Goal: Participate in discussion: Engage in conversation with other users on a specific topic

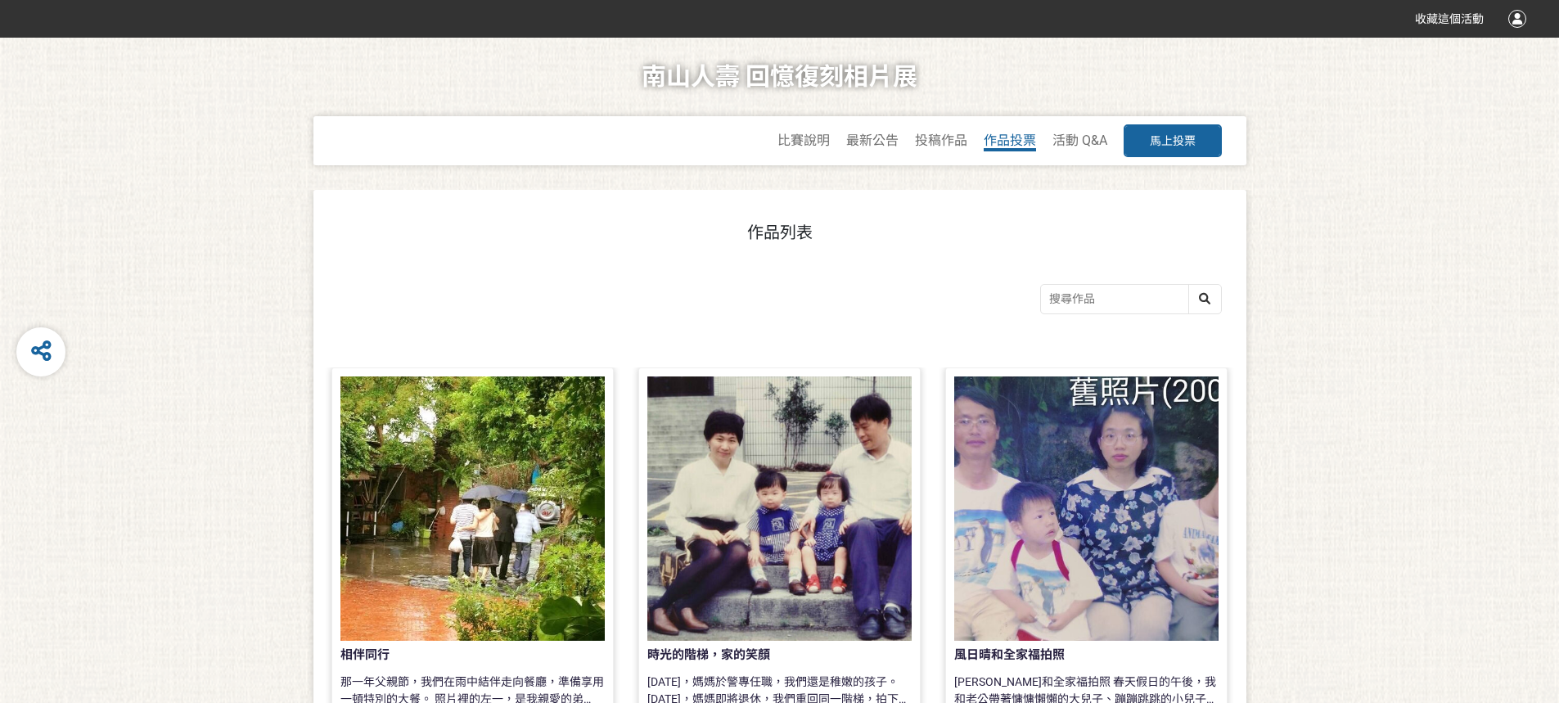
click at [601, 137] on span "作品投票" at bounding box center [1010, 141] width 52 height 16
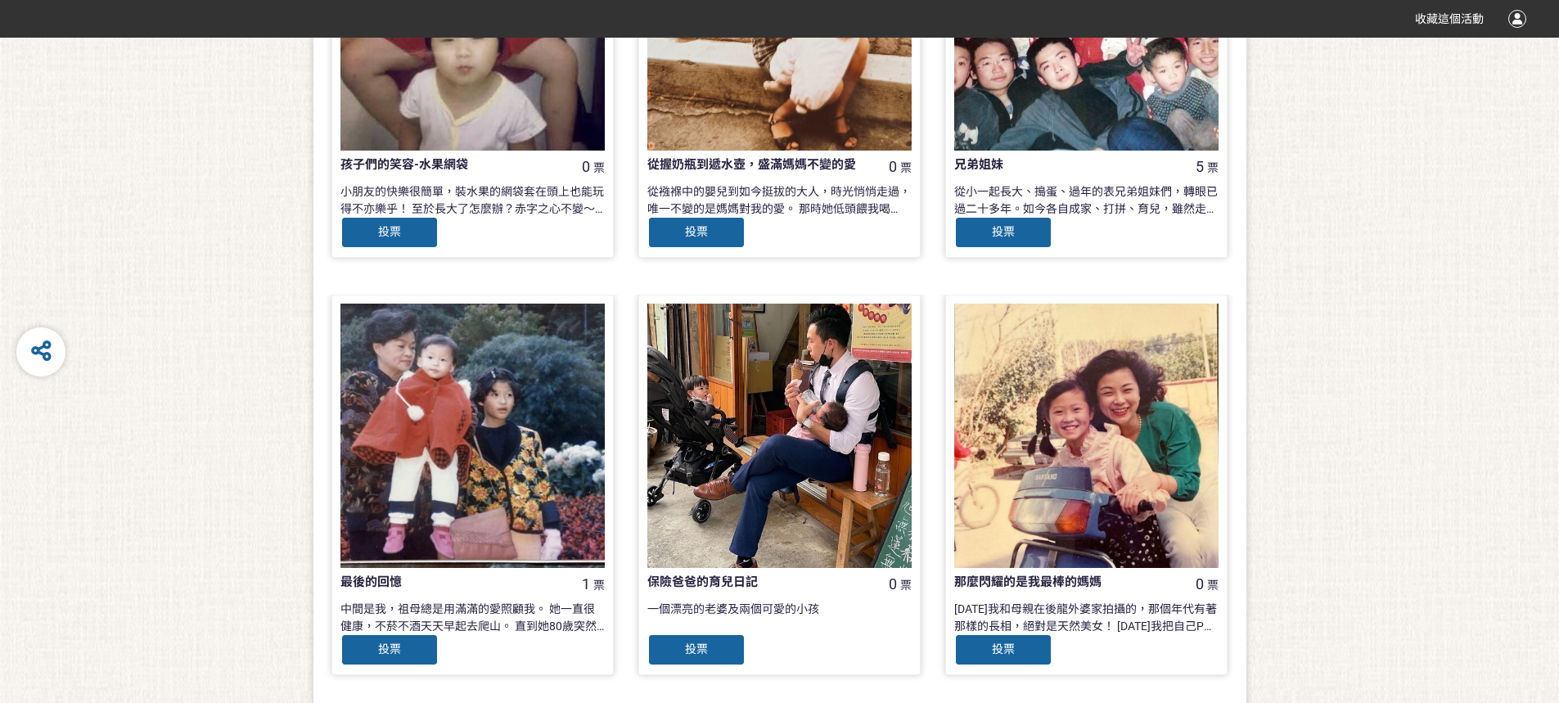
scroll to position [982, 0]
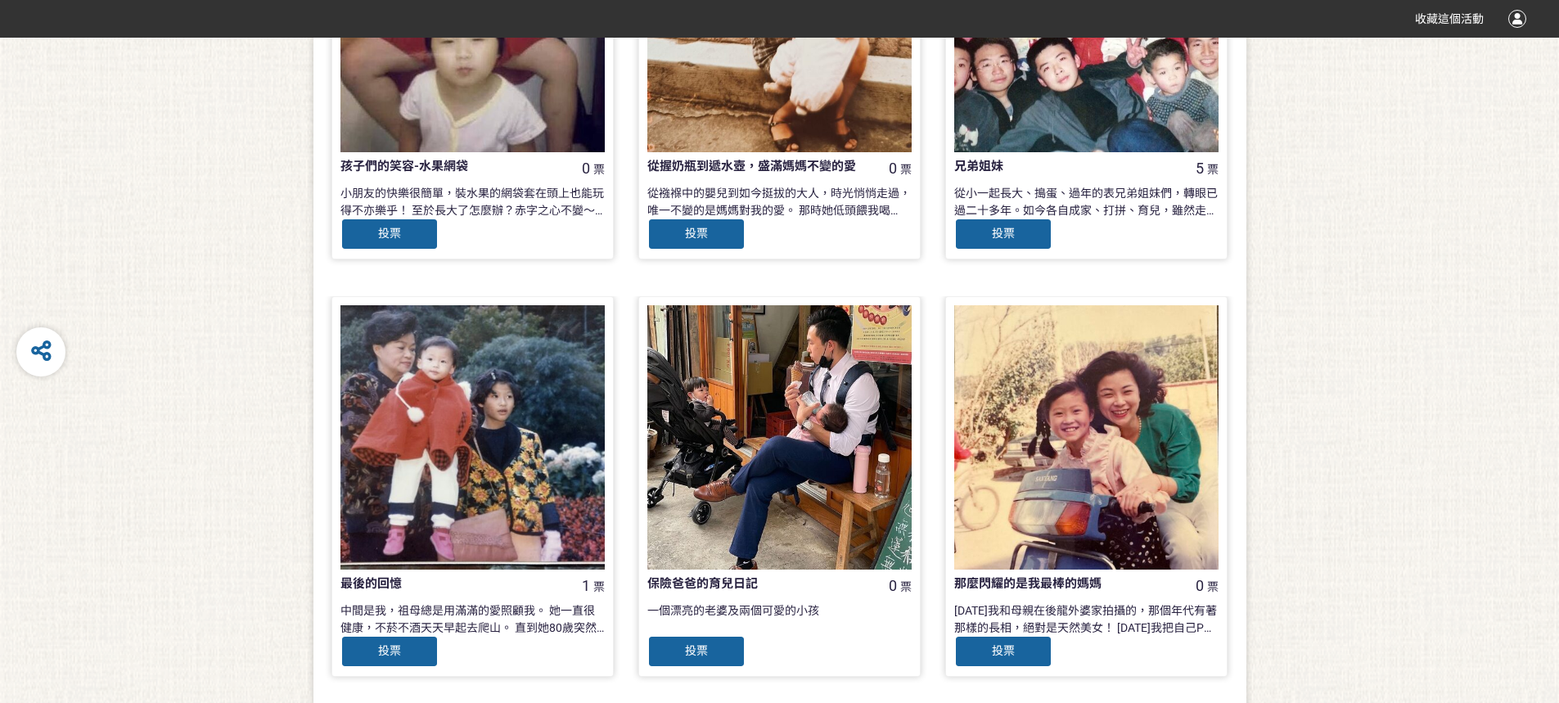
click at [601, 241] on div "投票" at bounding box center [1003, 234] width 98 height 33
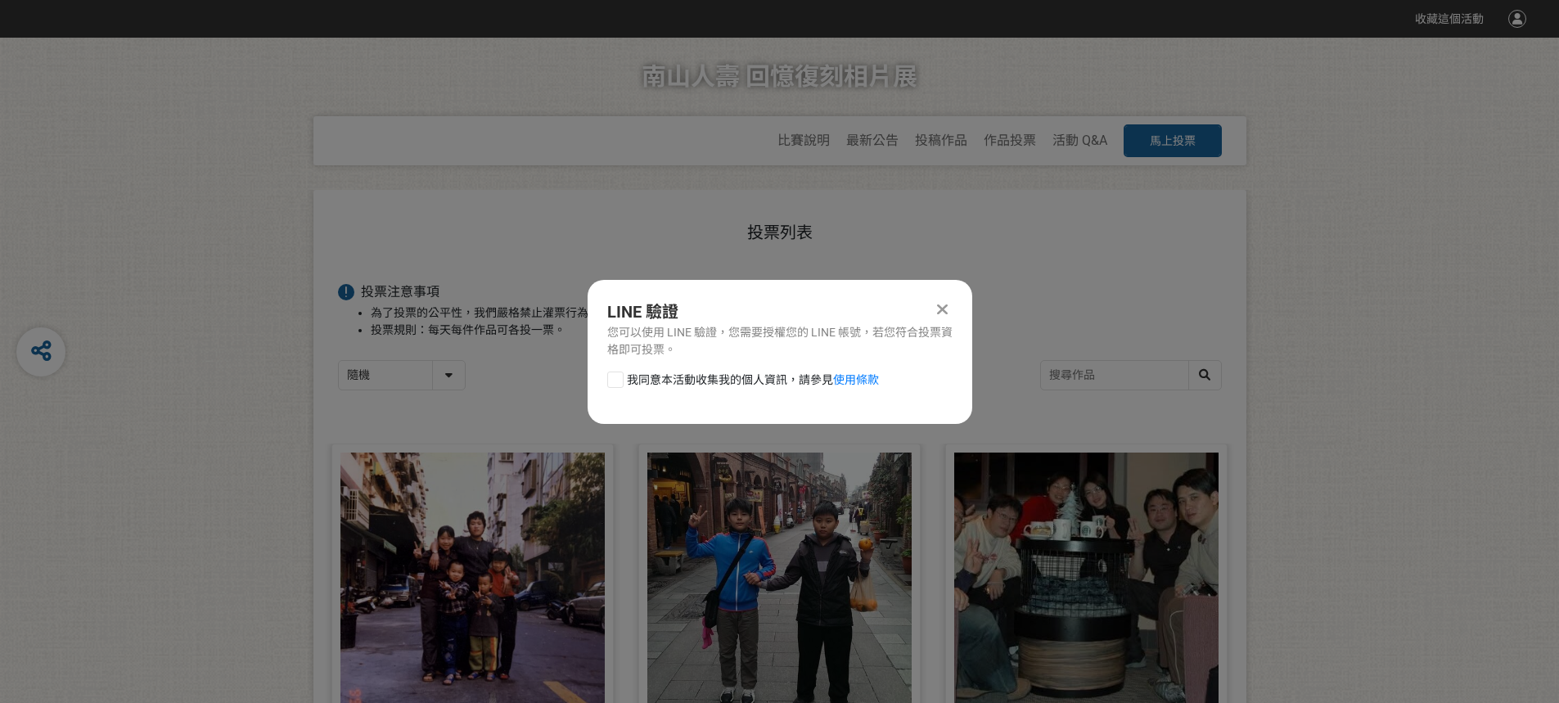
click at [601, 354] on div at bounding box center [615, 380] width 16 height 16
checkbox input "true"
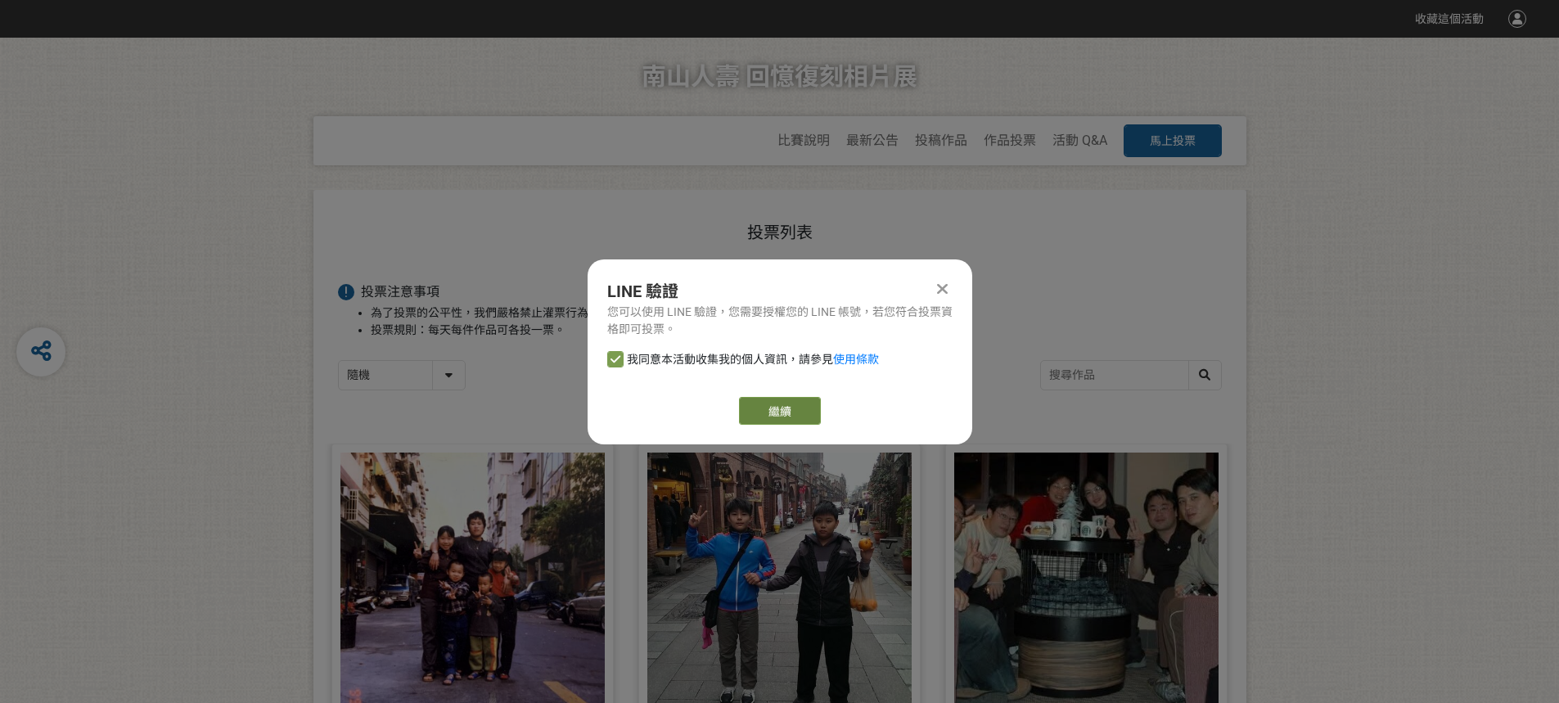
click at [601, 354] on link "繼續" at bounding box center [780, 411] width 82 height 28
click at [601, 284] on icon at bounding box center [942, 289] width 11 height 16
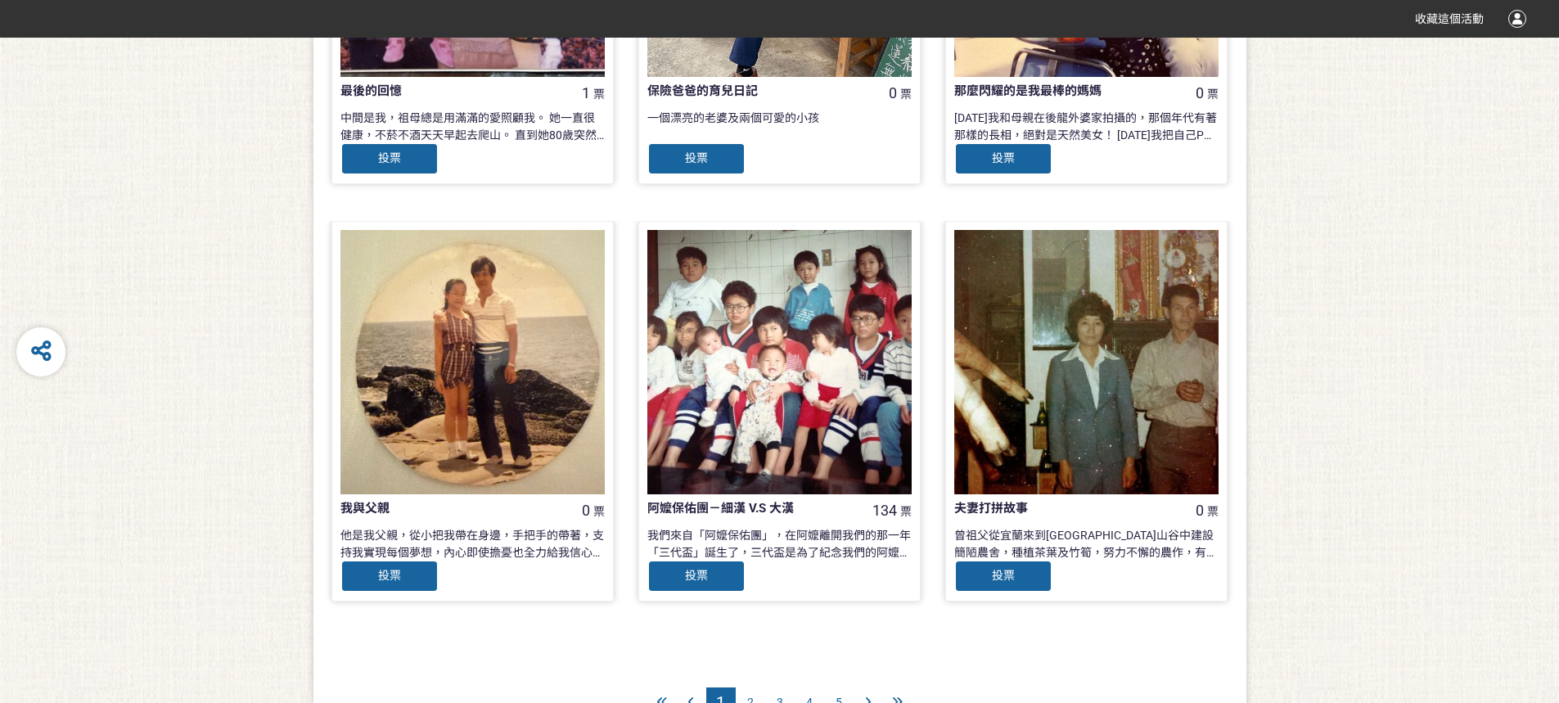
scroll to position [1568, 0]
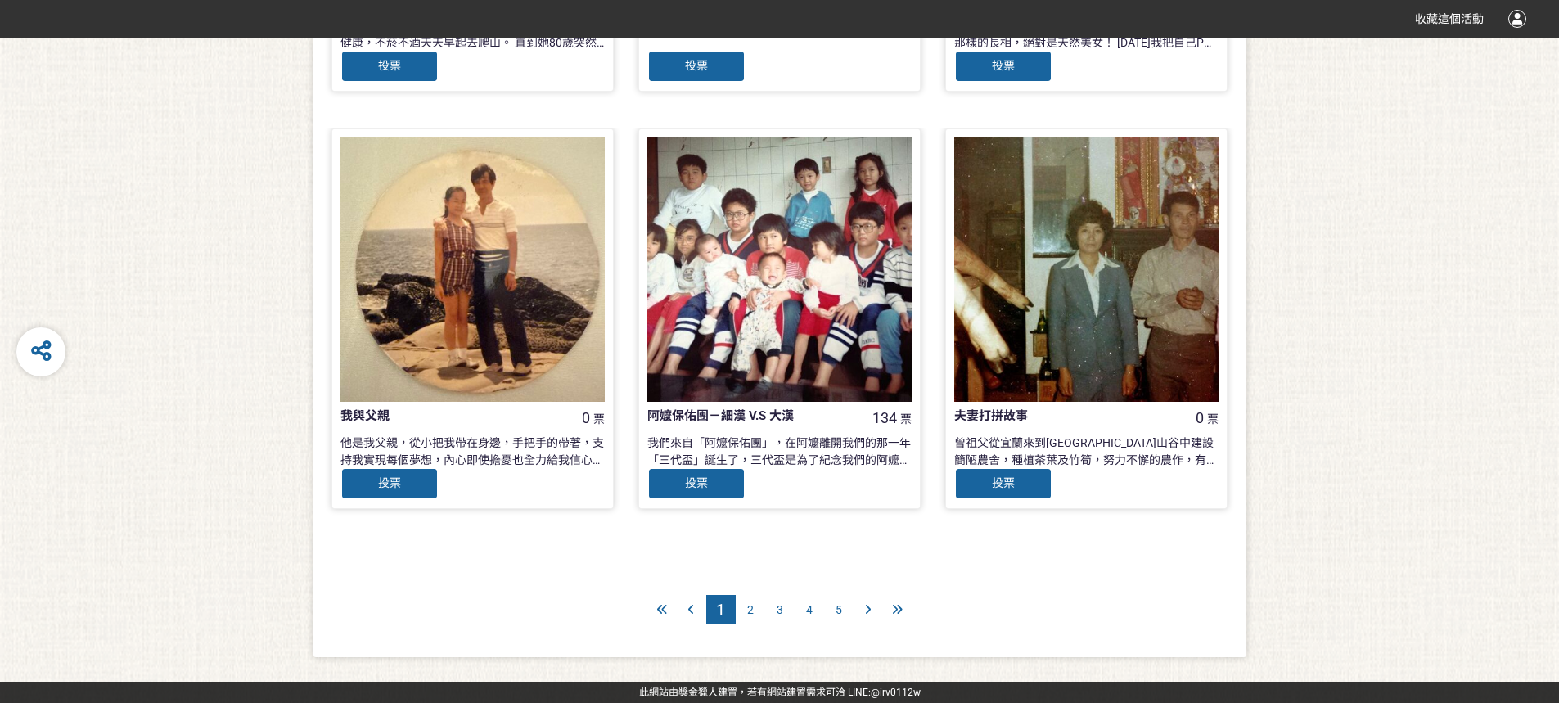
click at [601, 354] on div at bounding box center [868, 609] width 29 height 29
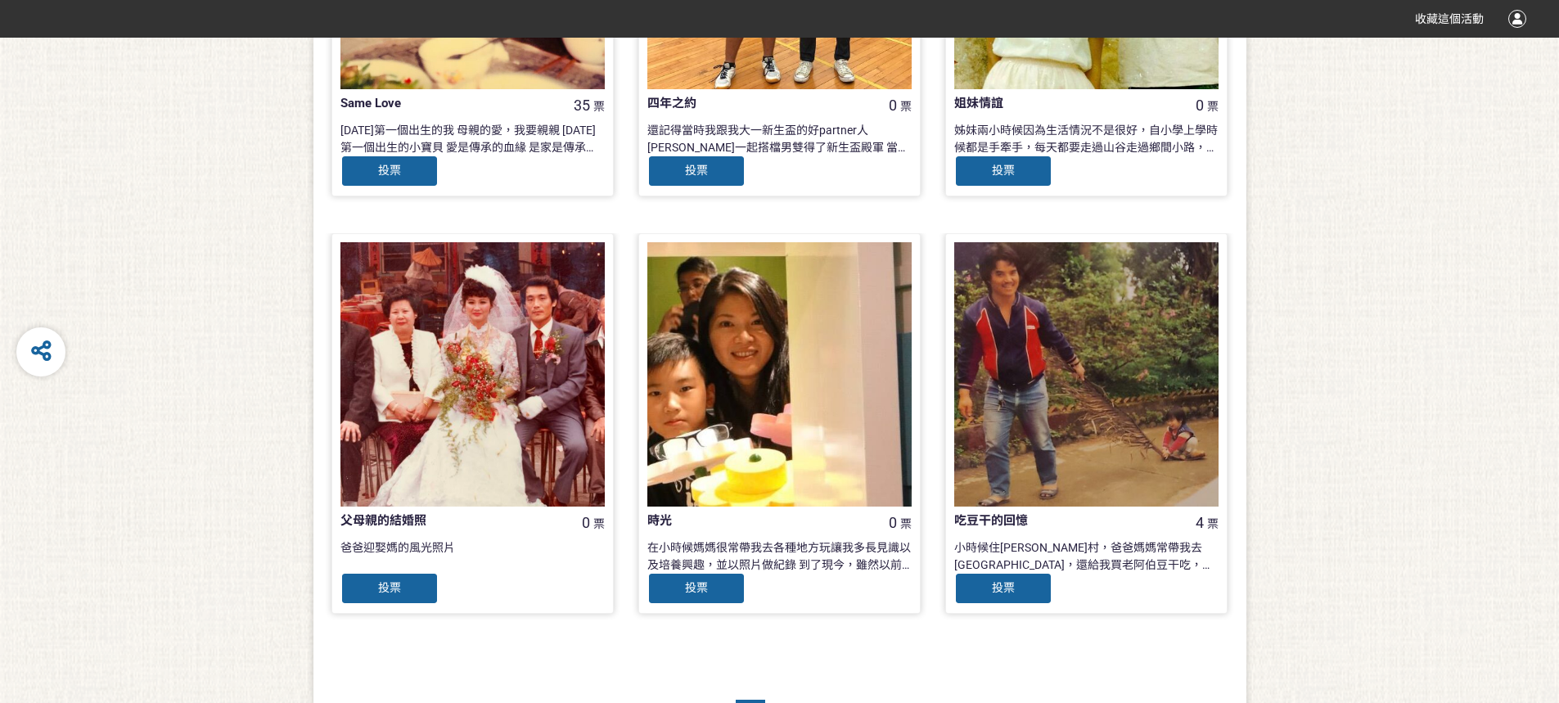
scroll to position [1568, 0]
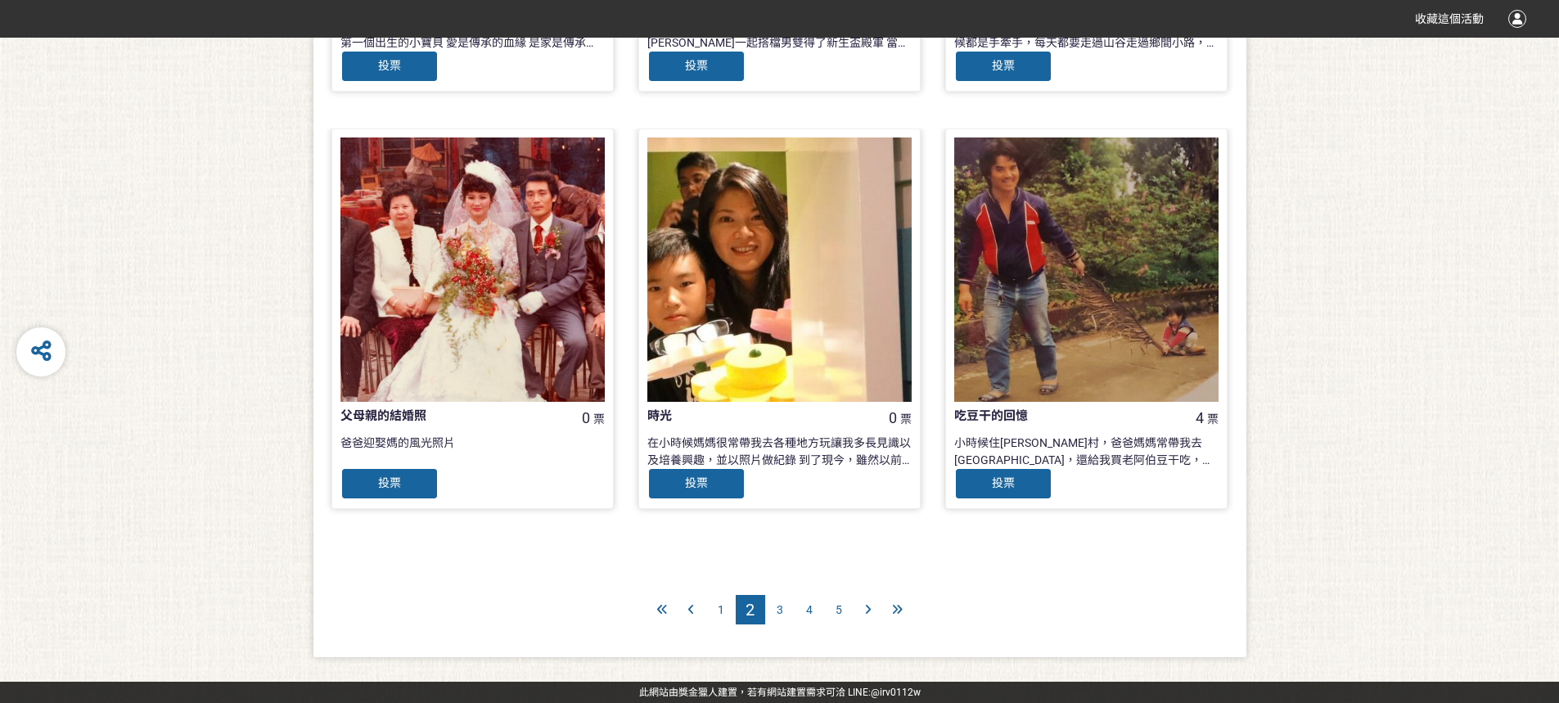
click at [601, 354] on icon at bounding box center [868, 609] width 6 height 11
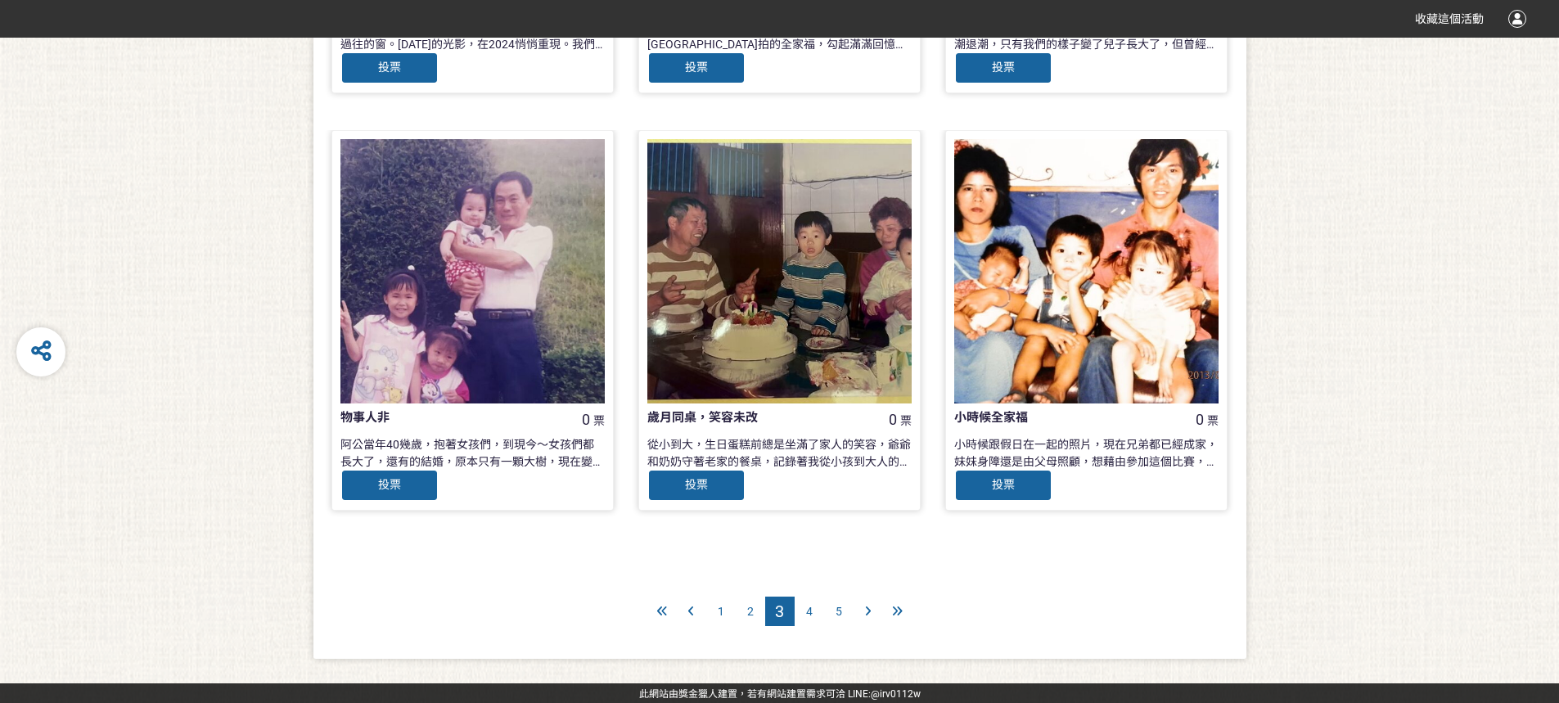
scroll to position [1568, 0]
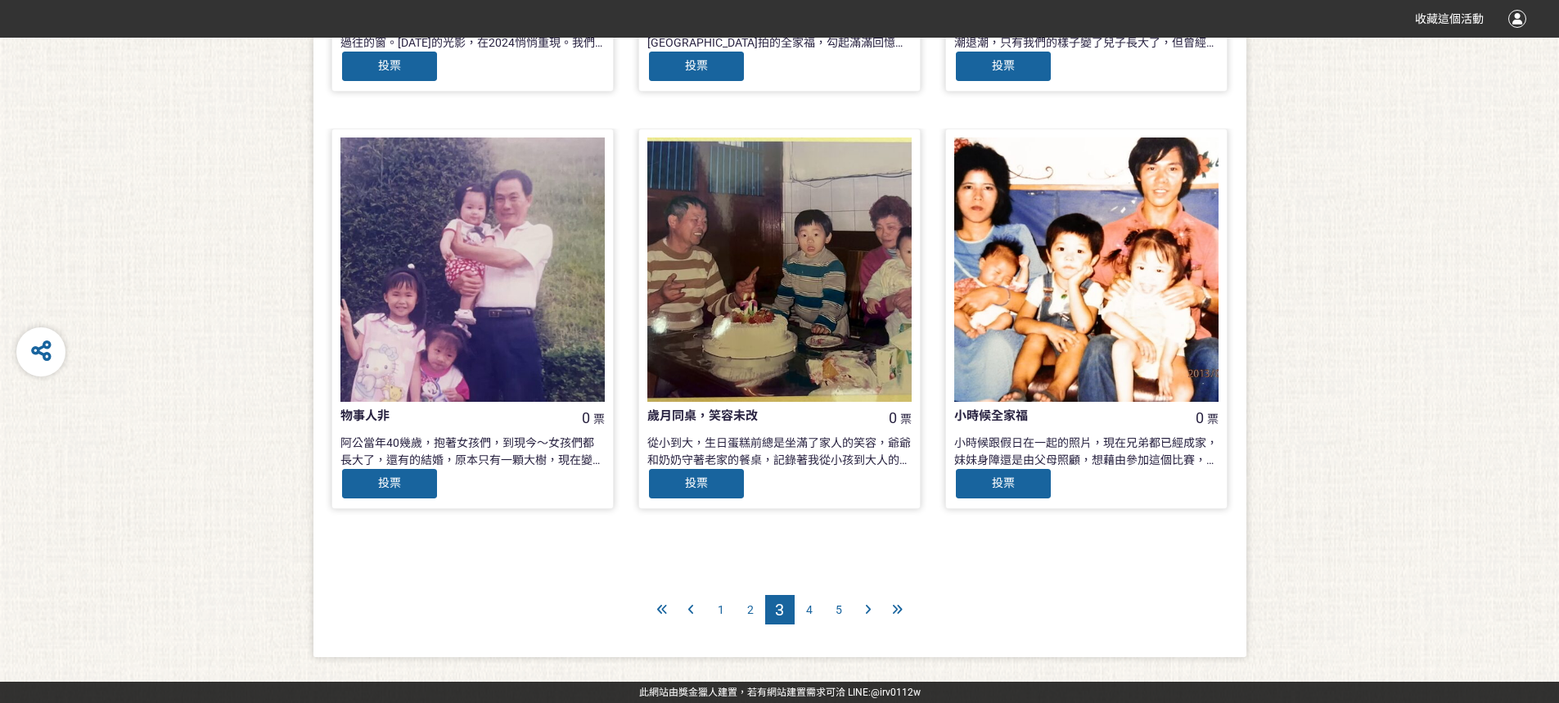
click at [601, 354] on icon at bounding box center [868, 609] width 6 height 11
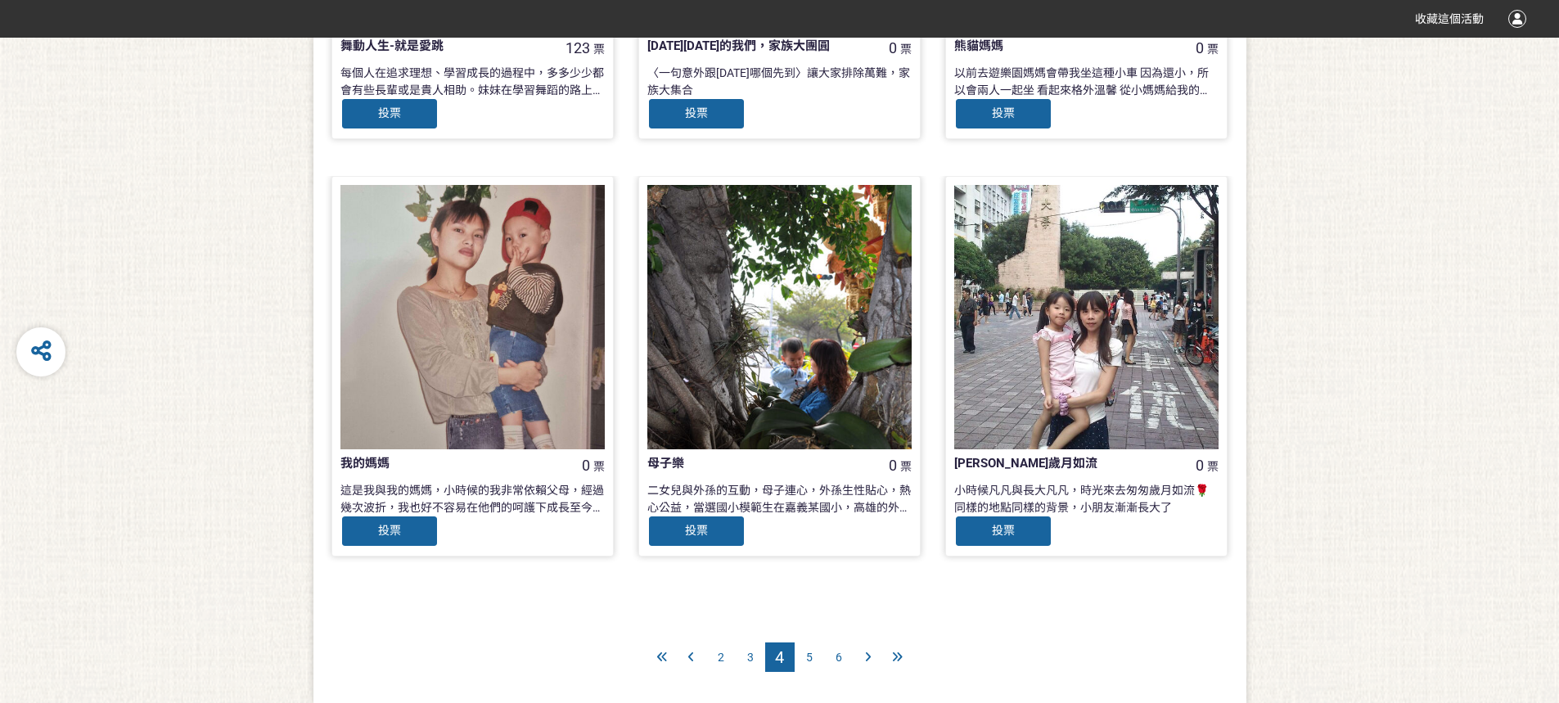
scroll to position [1568, 0]
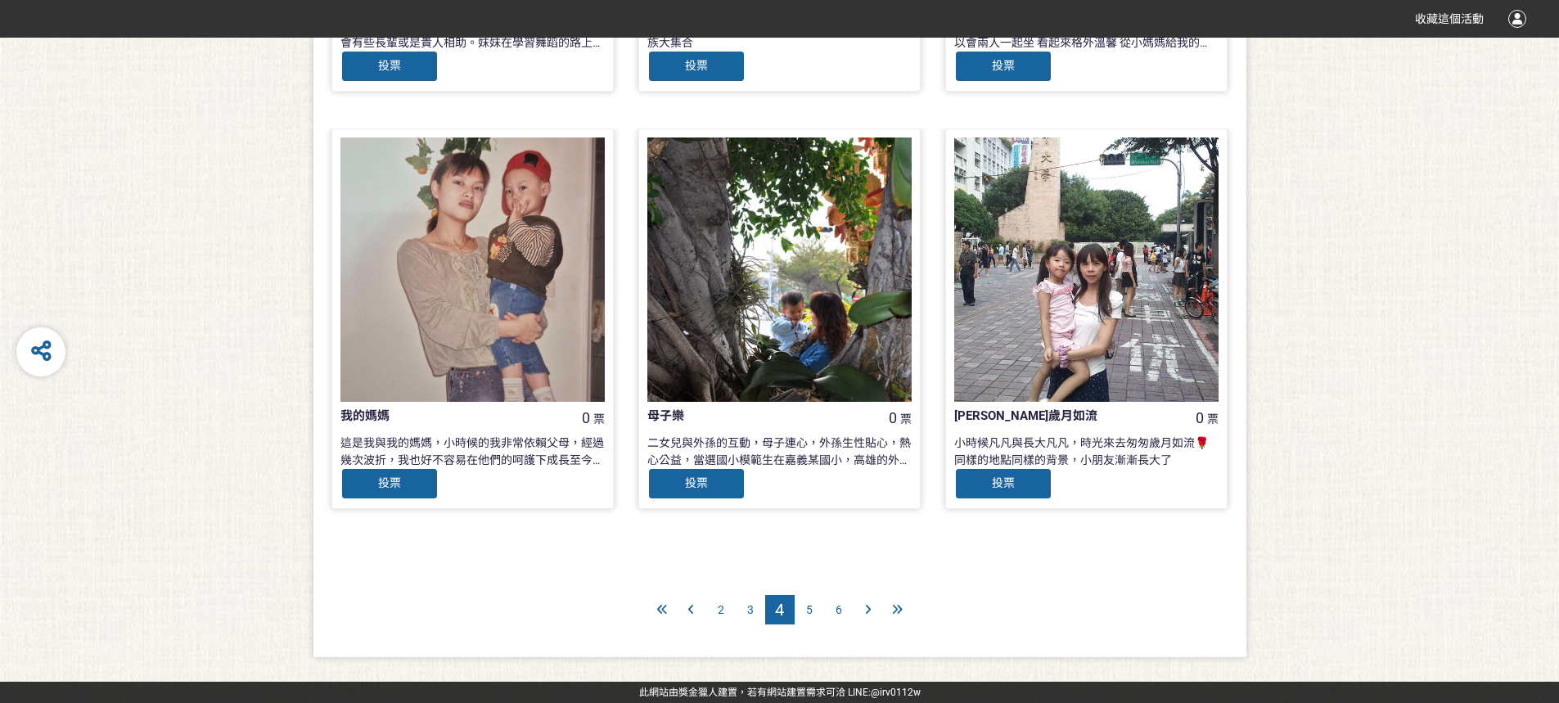
click at [601, 354] on icon at bounding box center [868, 609] width 6 height 11
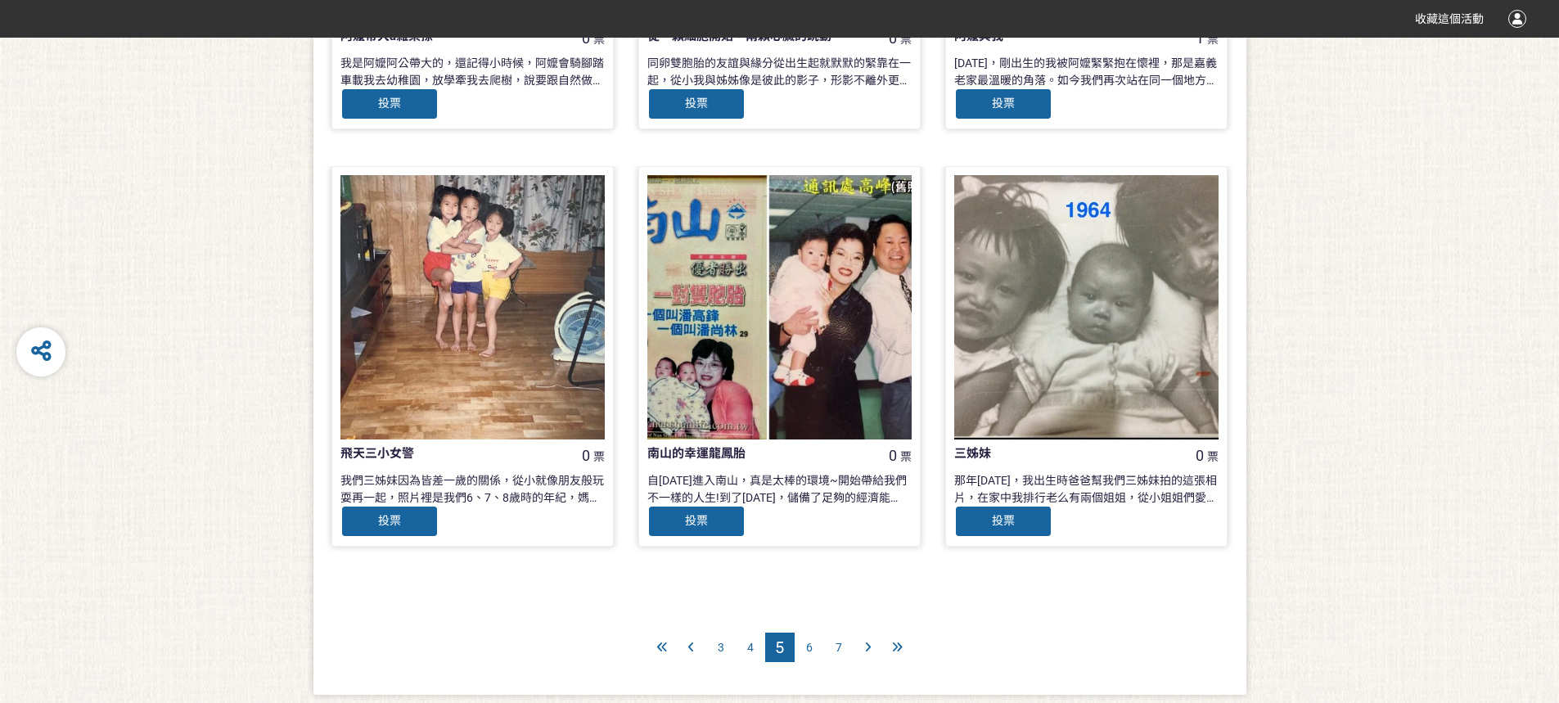
scroll to position [1568, 0]
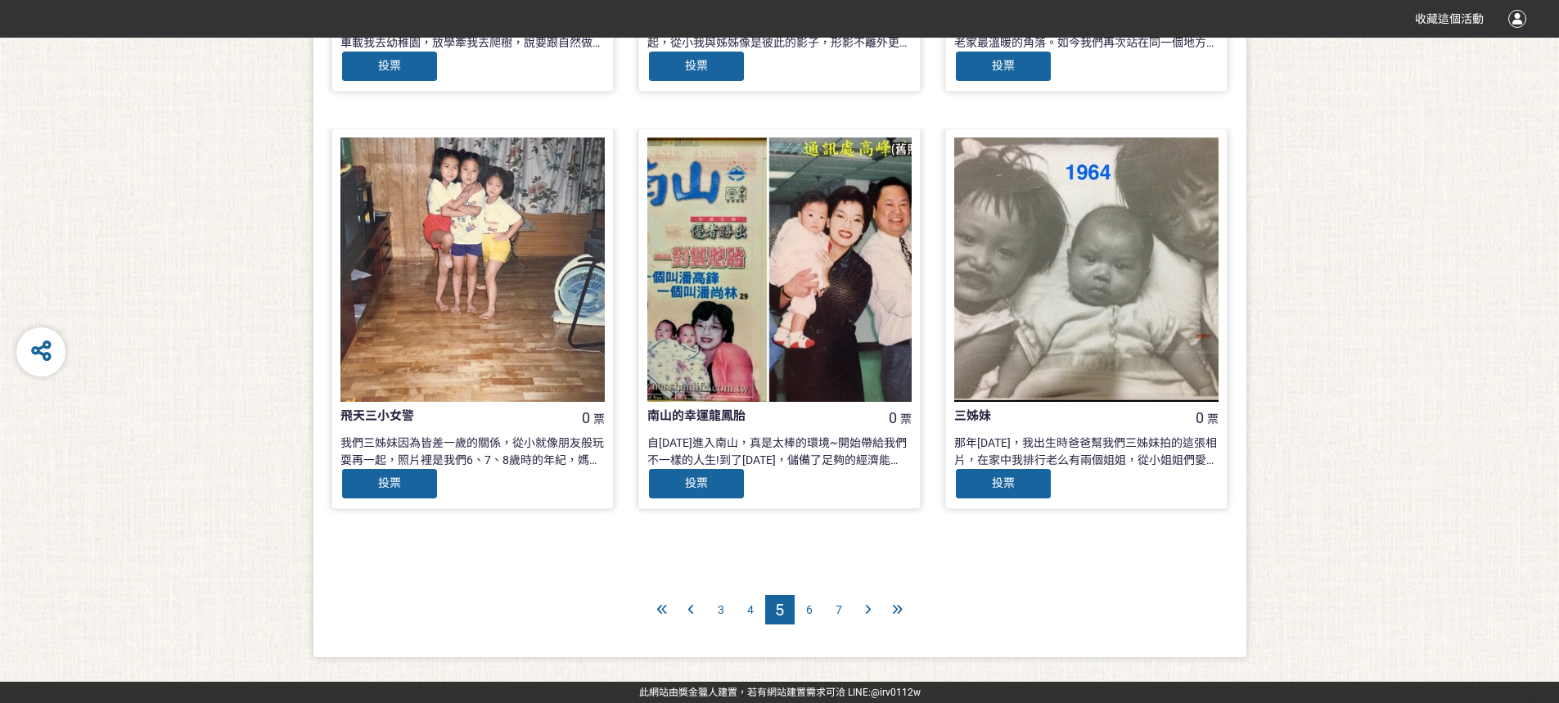
click at [601, 354] on icon at bounding box center [868, 609] width 6 height 11
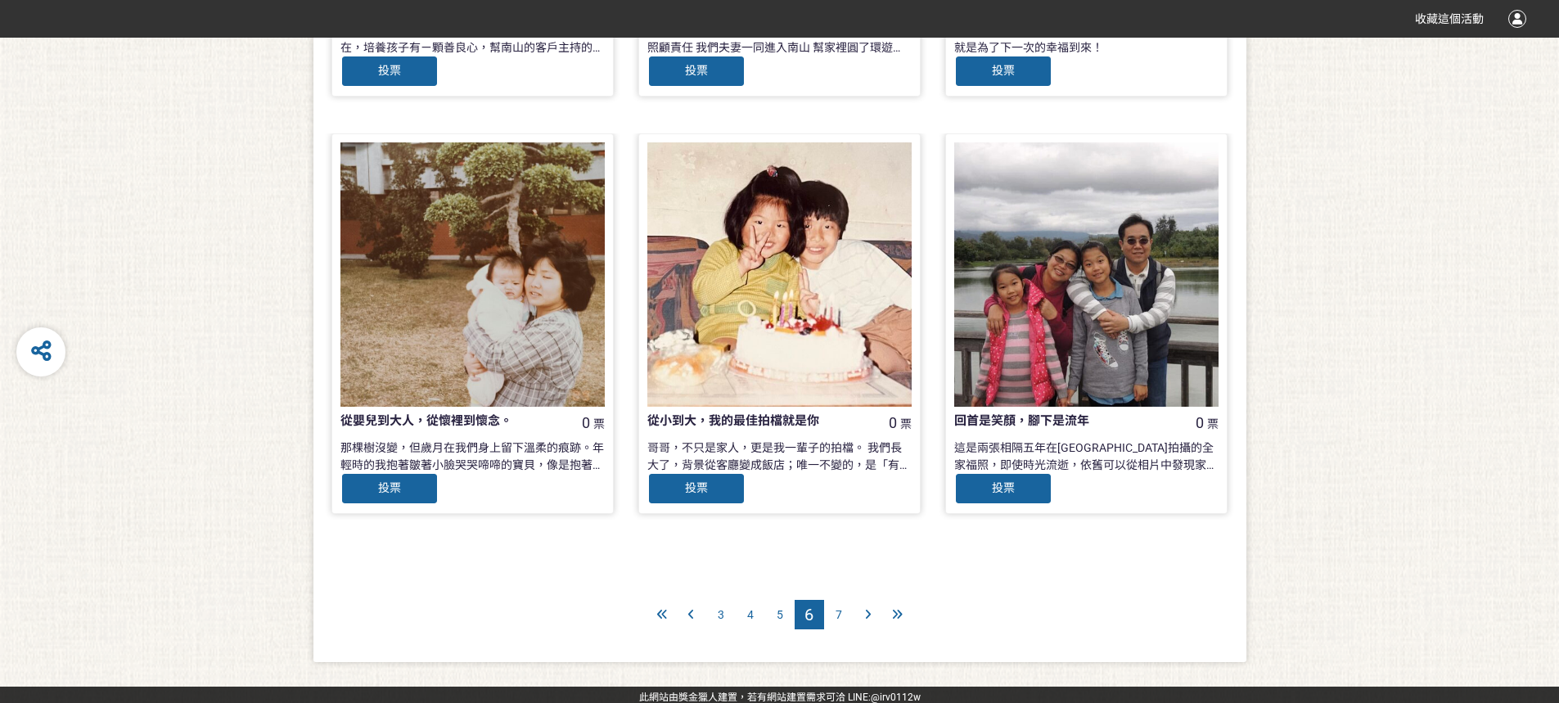
scroll to position [1568, 0]
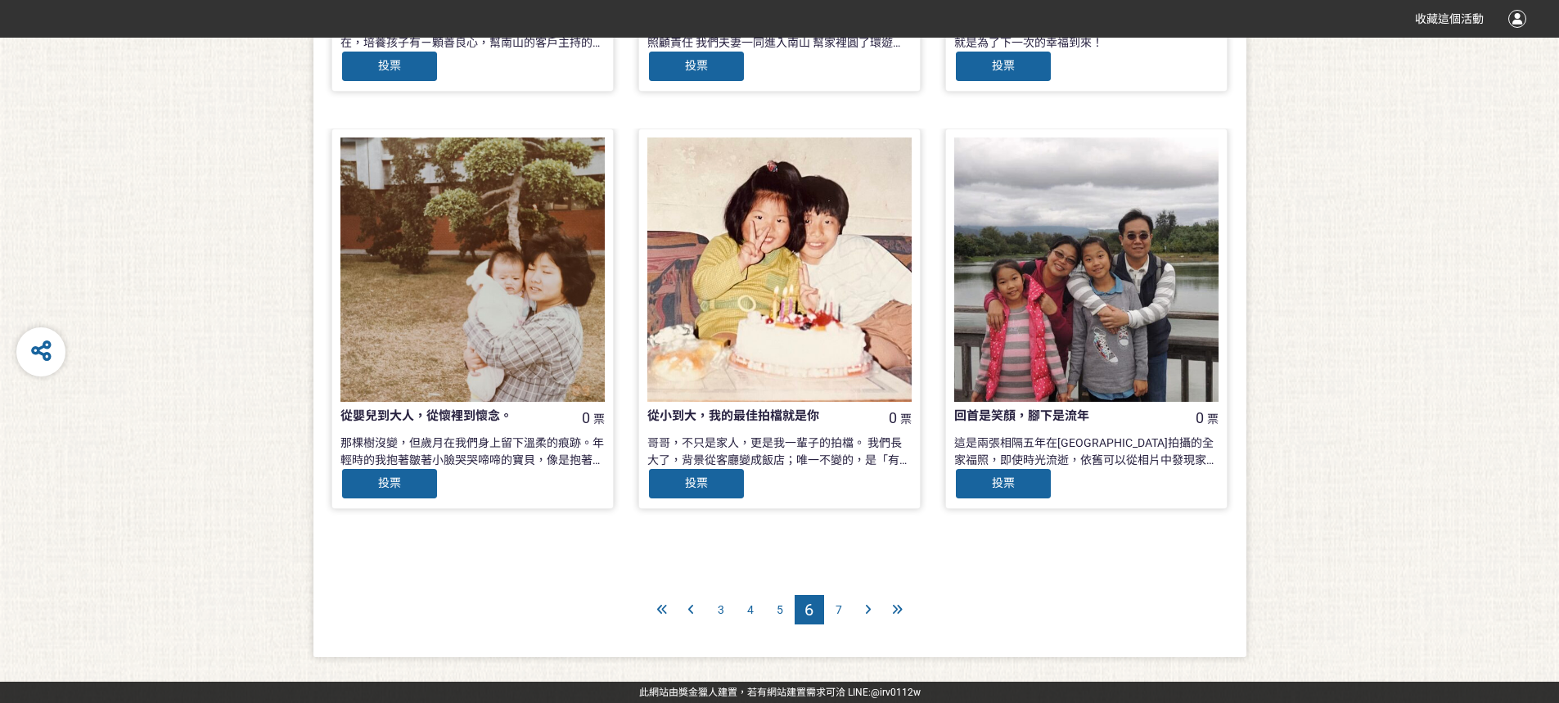
click at [601, 354] on icon at bounding box center [868, 609] width 6 height 11
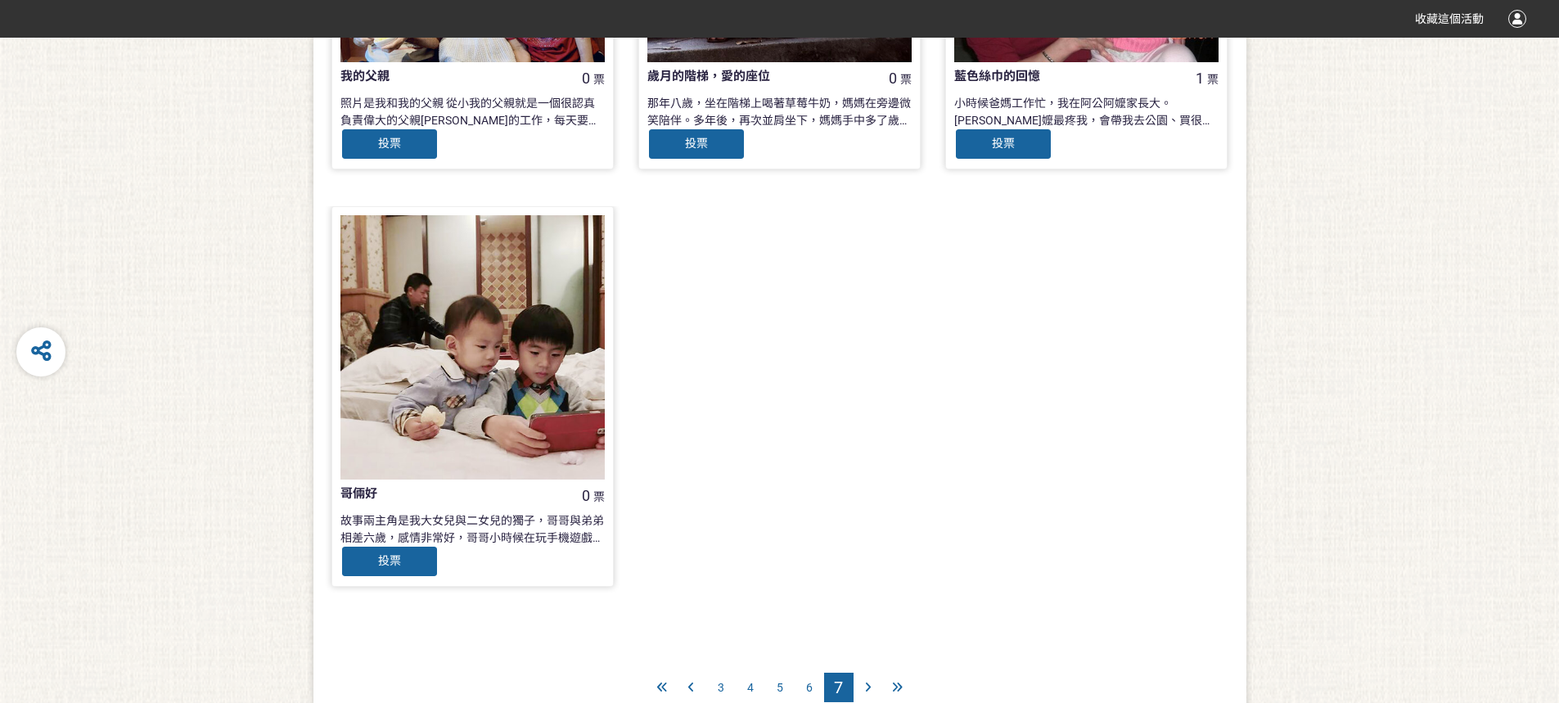
scroll to position [733, 0]
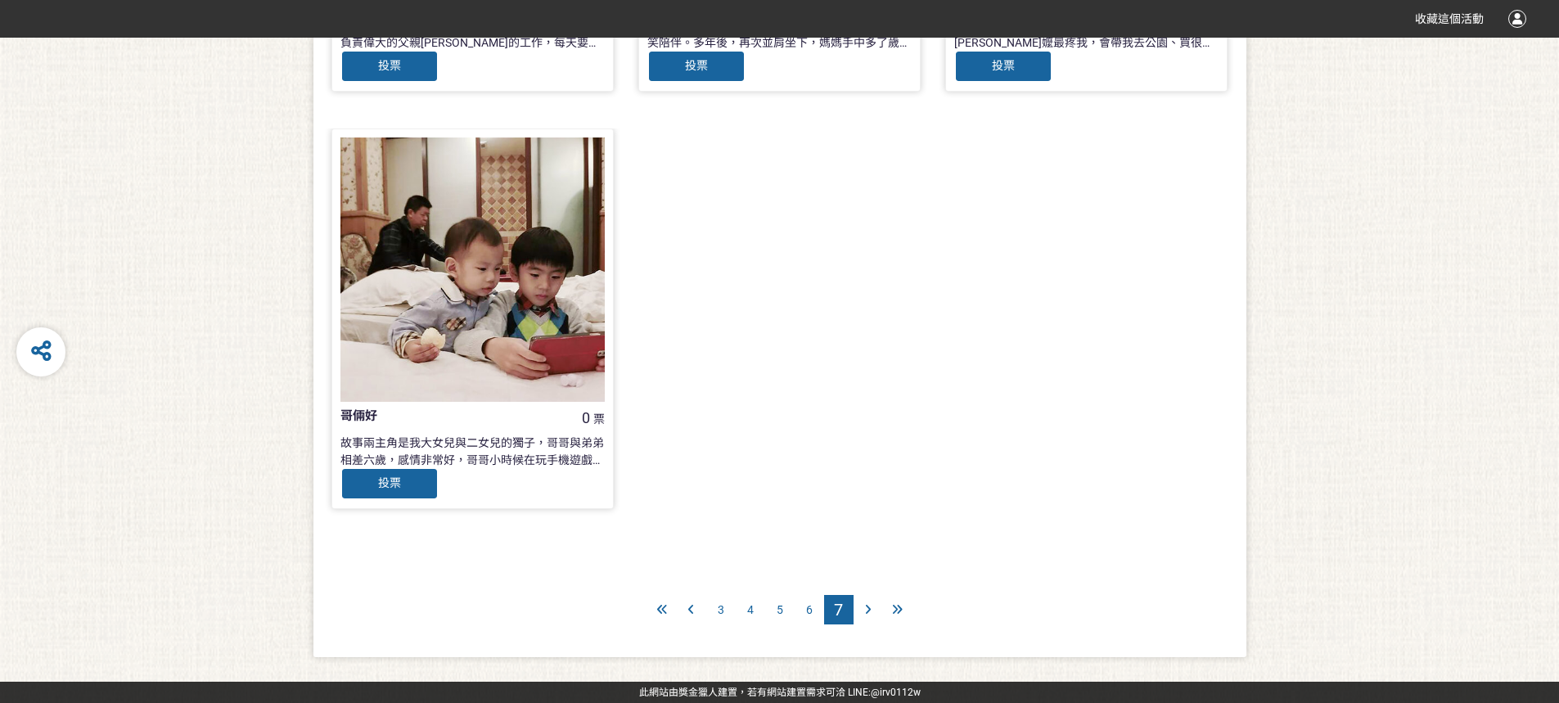
click at [601, 354] on icon at bounding box center [868, 609] width 6 height 11
click at [601, 354] on div at bounding box center [661, 609] width 29 height 29
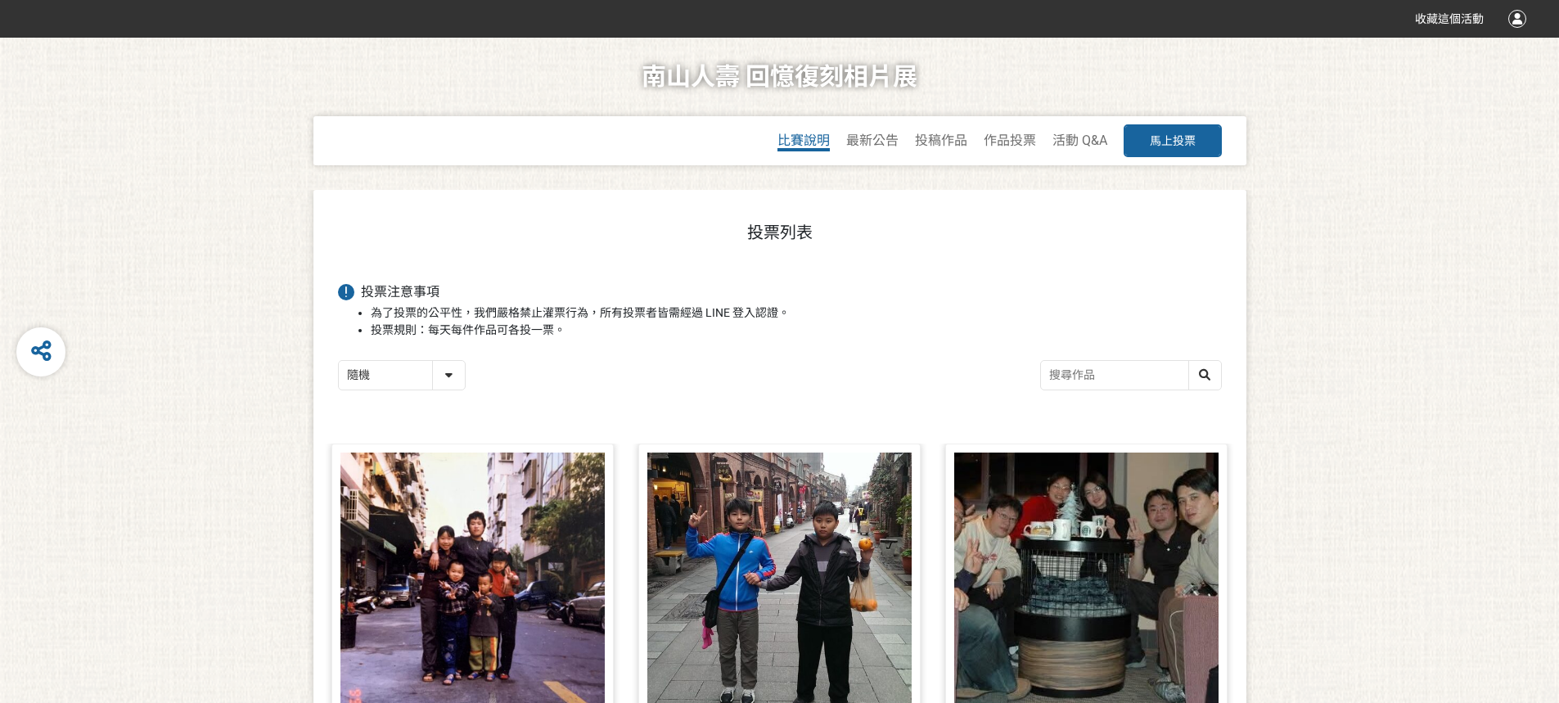
click at [601, 143] on span "比賽說明" at bounding box center [803, 141] width 52 height 16
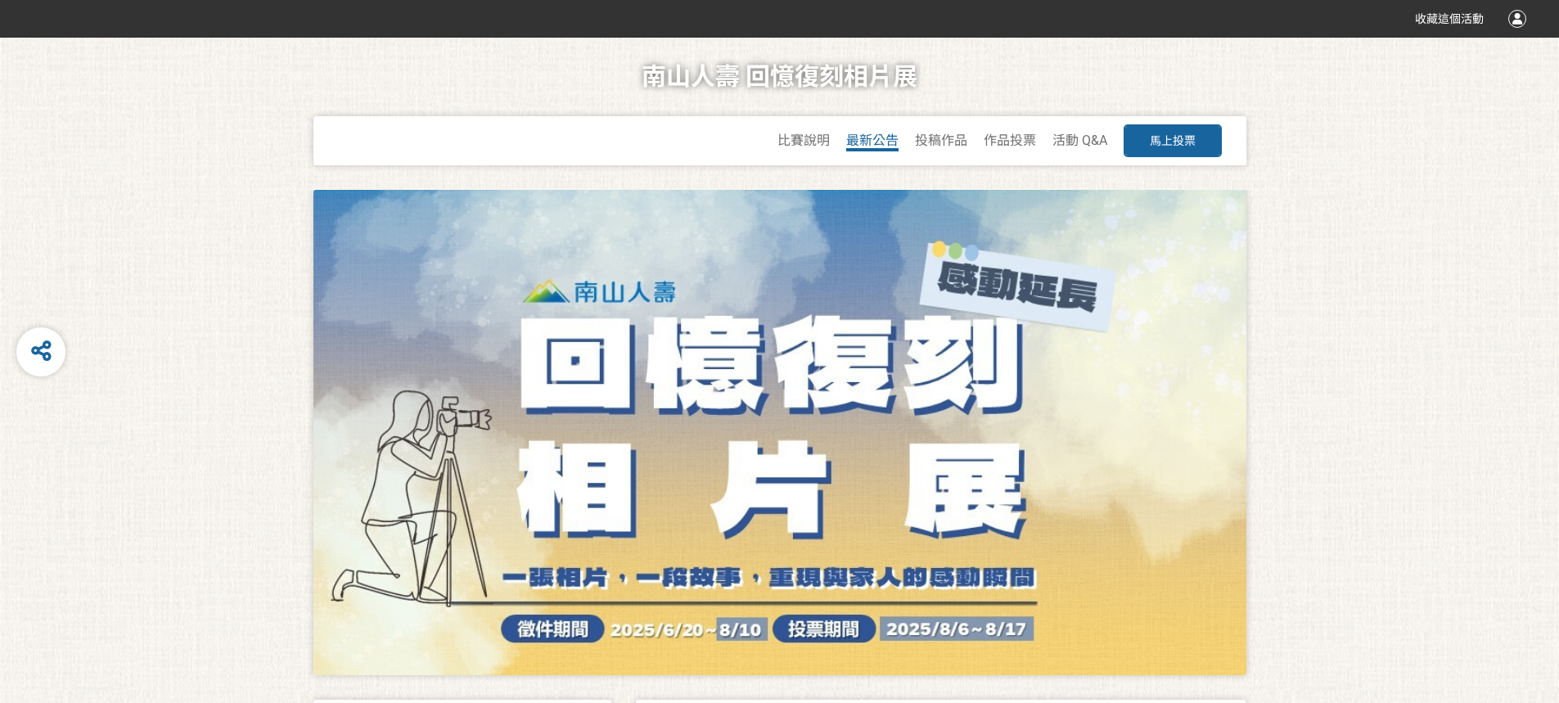
click at [601, 139] on span "最新公告" at bounding box center [872, 141] width 52 height 16
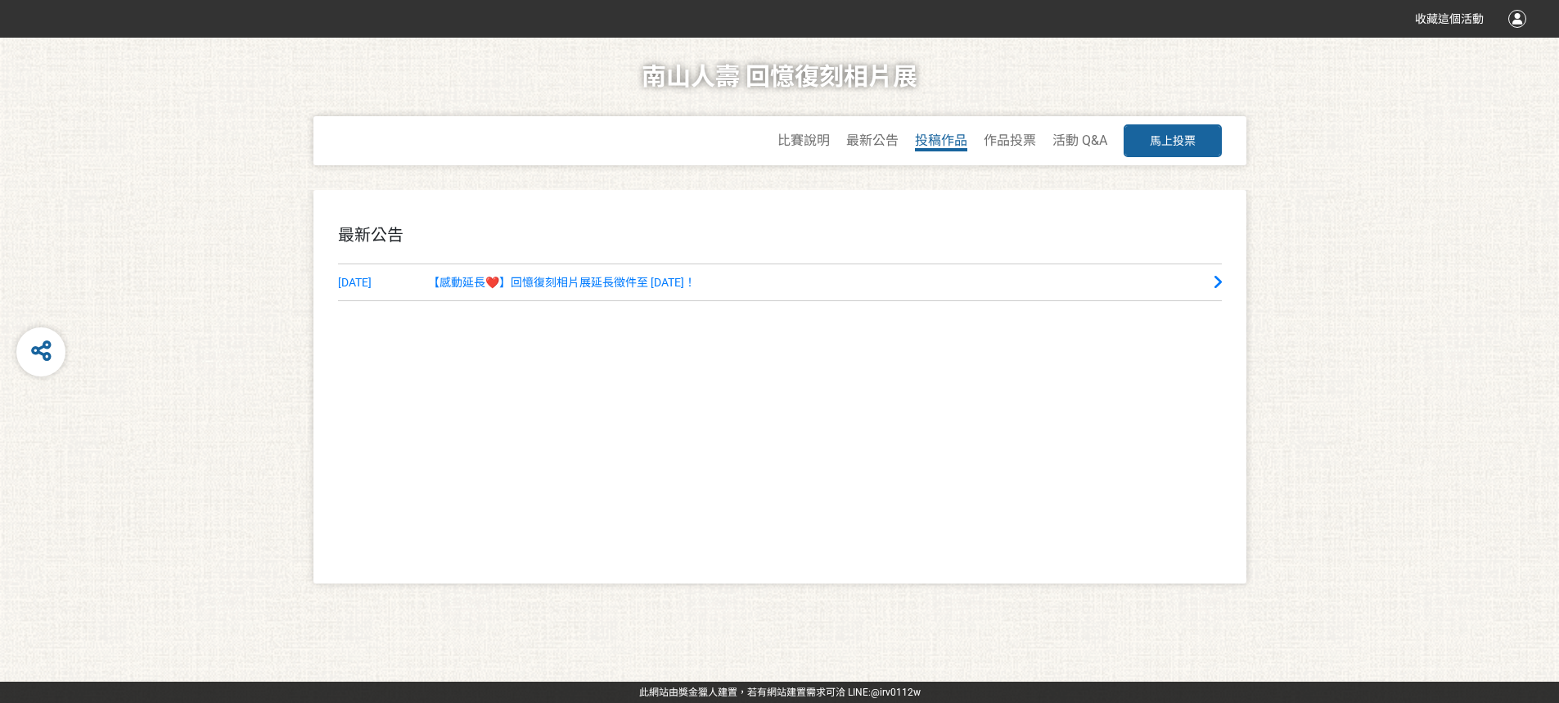
click at [601, 142] on span "投稿作品" at bounding box center [941, 141] width 52 height 16
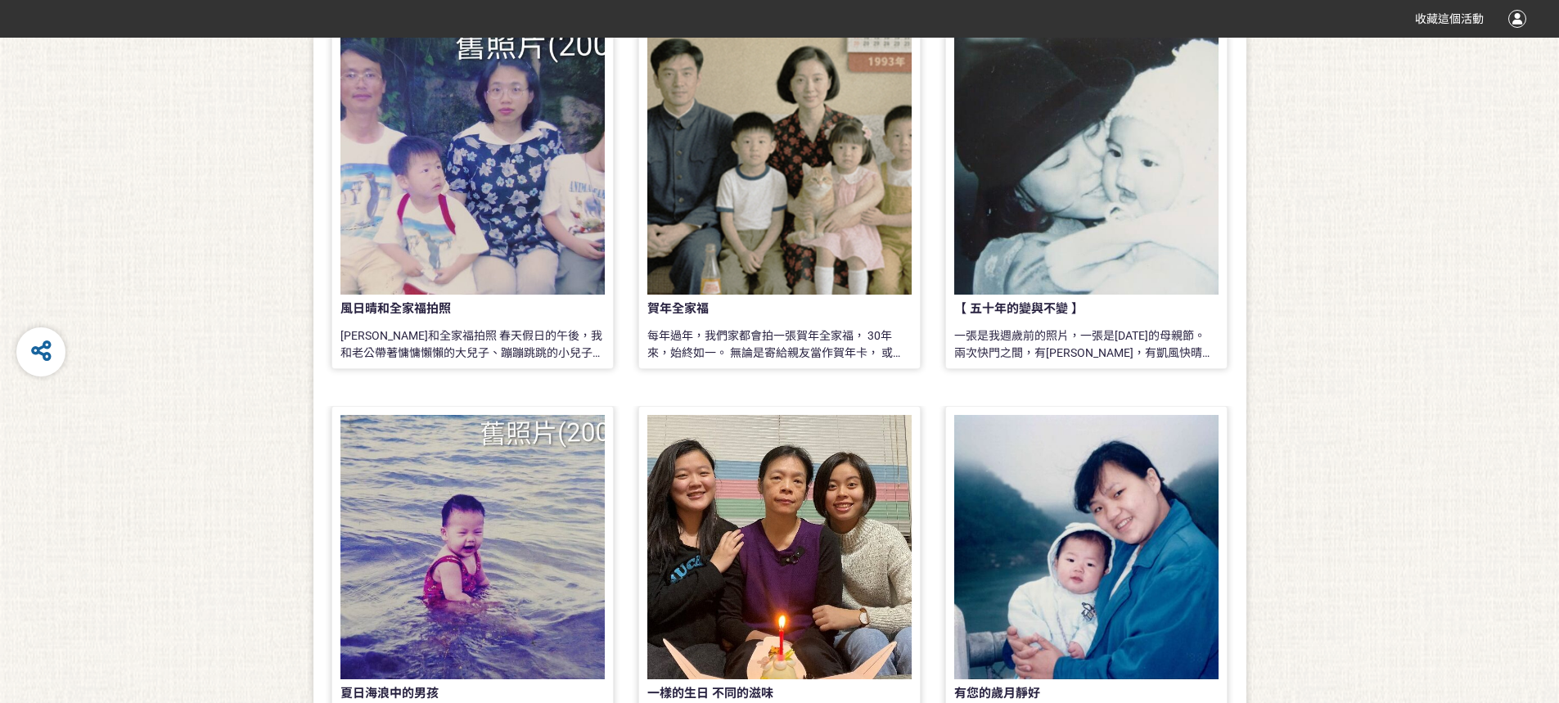
scroll to position [1360, 0]
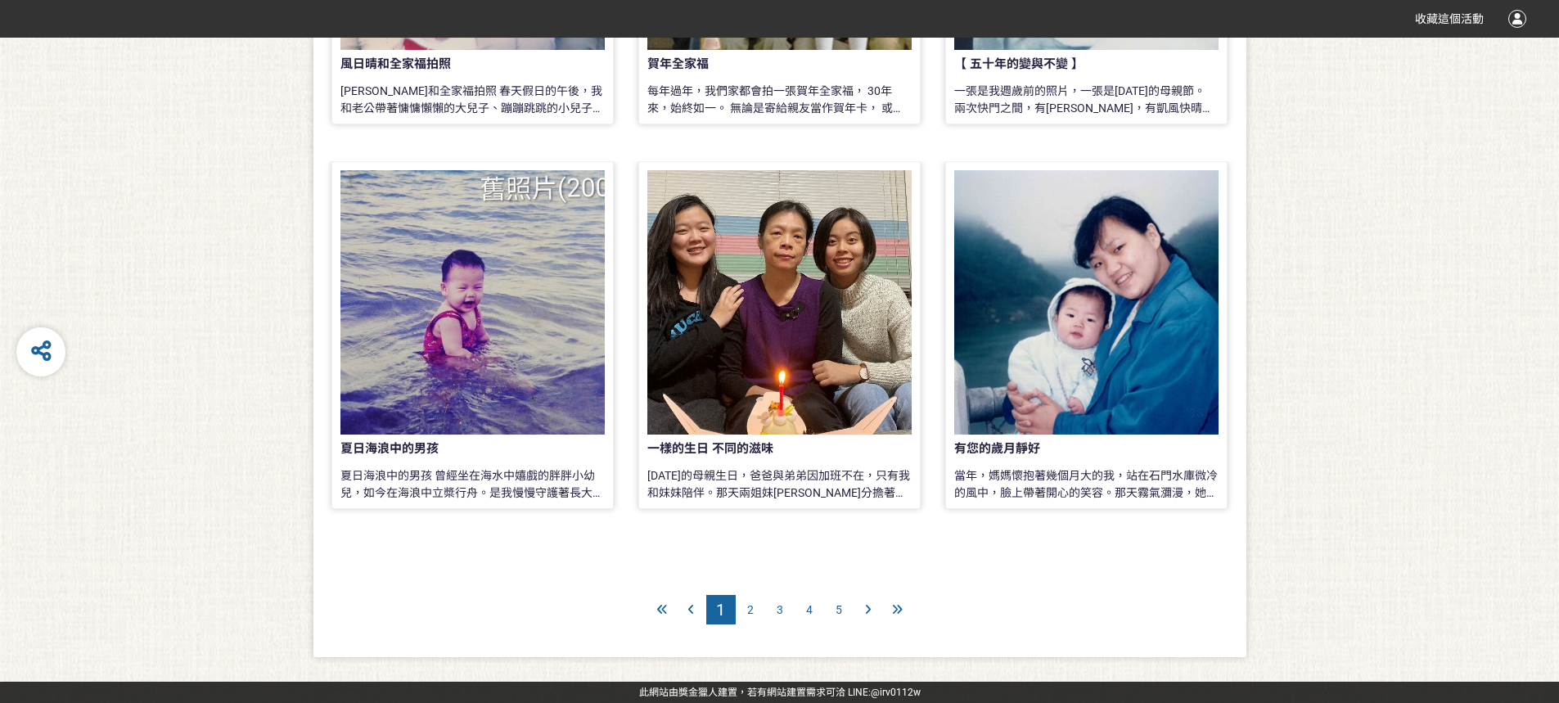
click at [601, 354] on span "2" at bounding box center [750, 609] width 7 height 13
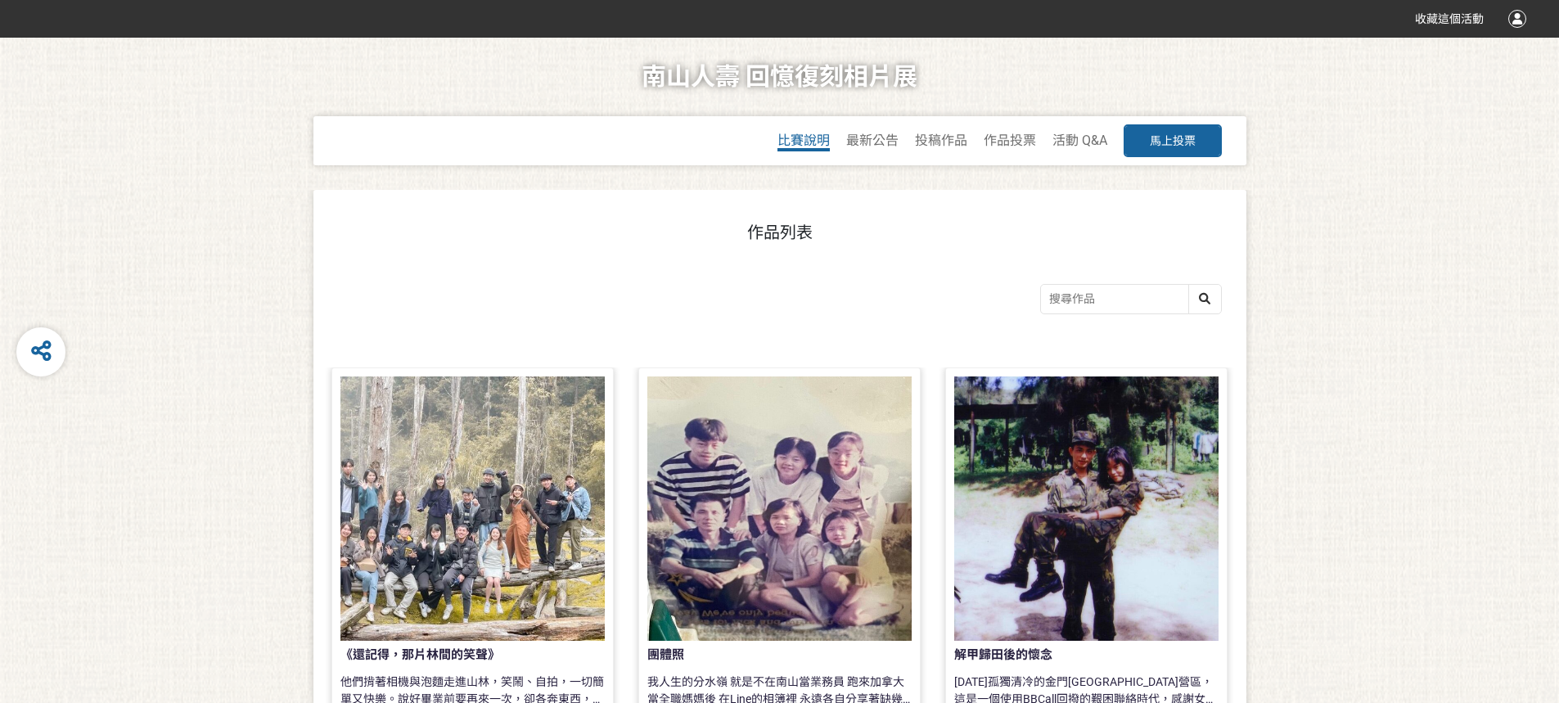
click at [601, 137] on span "比賽說明" at bounding box center [803, 141] width 52 height 16
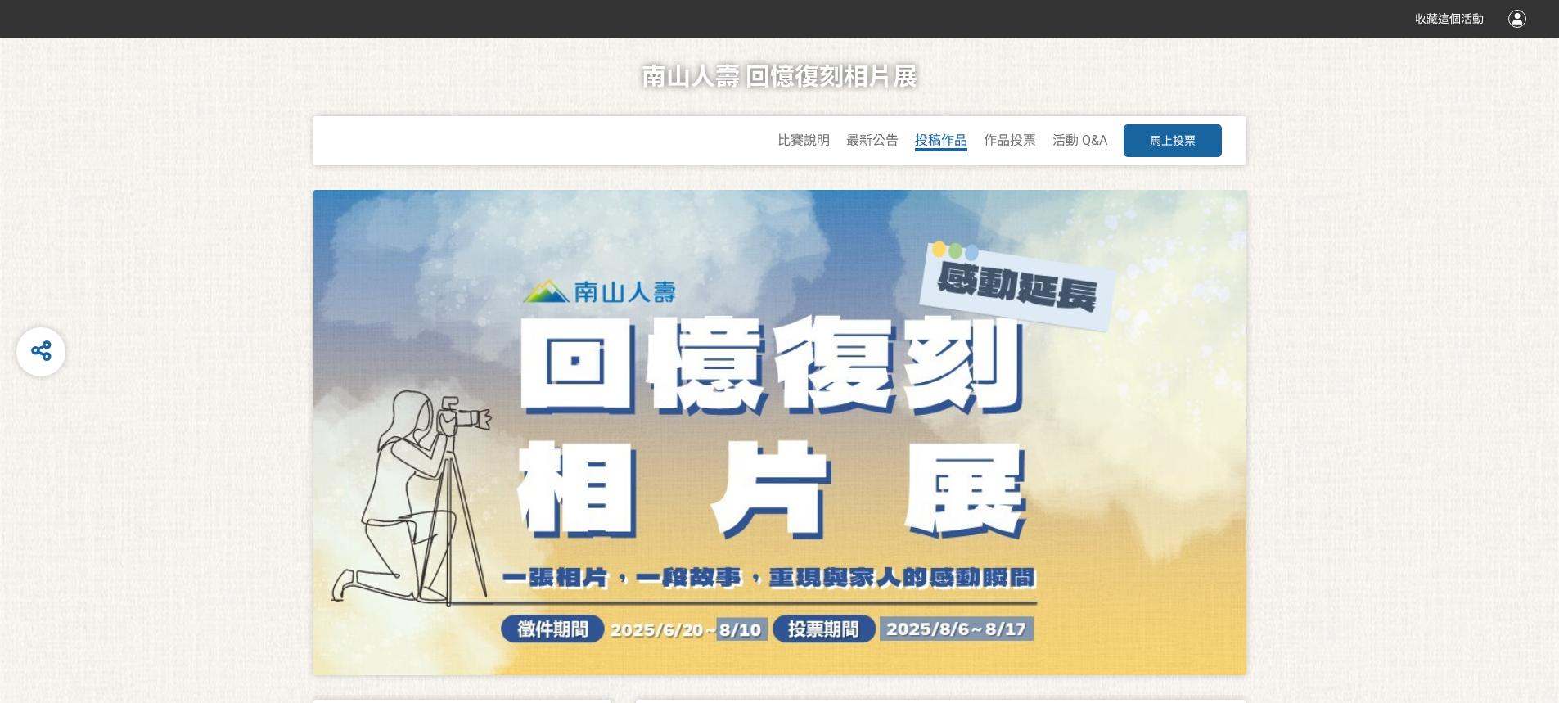
click at [601, 143] on span "投稿作品" at bounding box center [941, 141] width 52 height 16
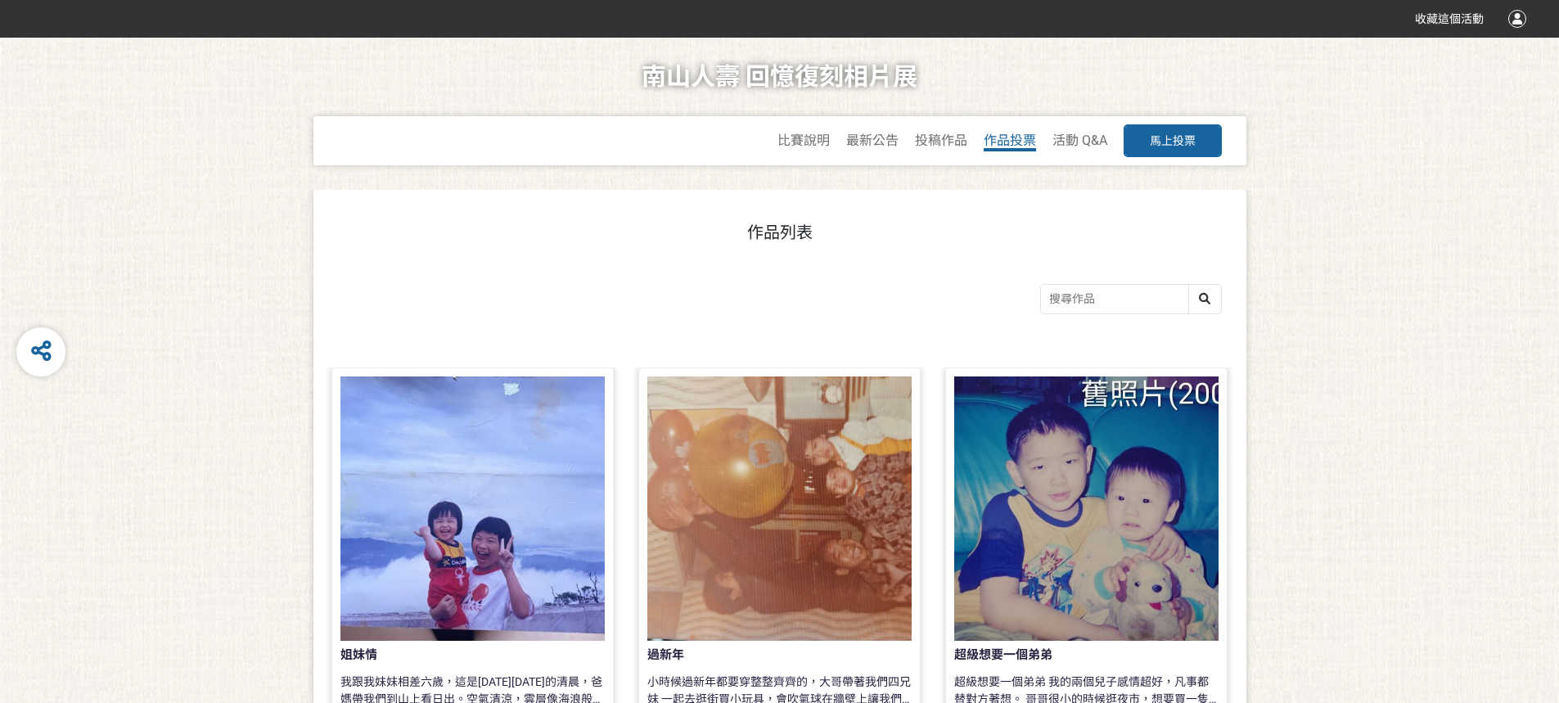
click at [601, 141] on span "作品投票" at bounding box center [1010, 141] width 52 height 16
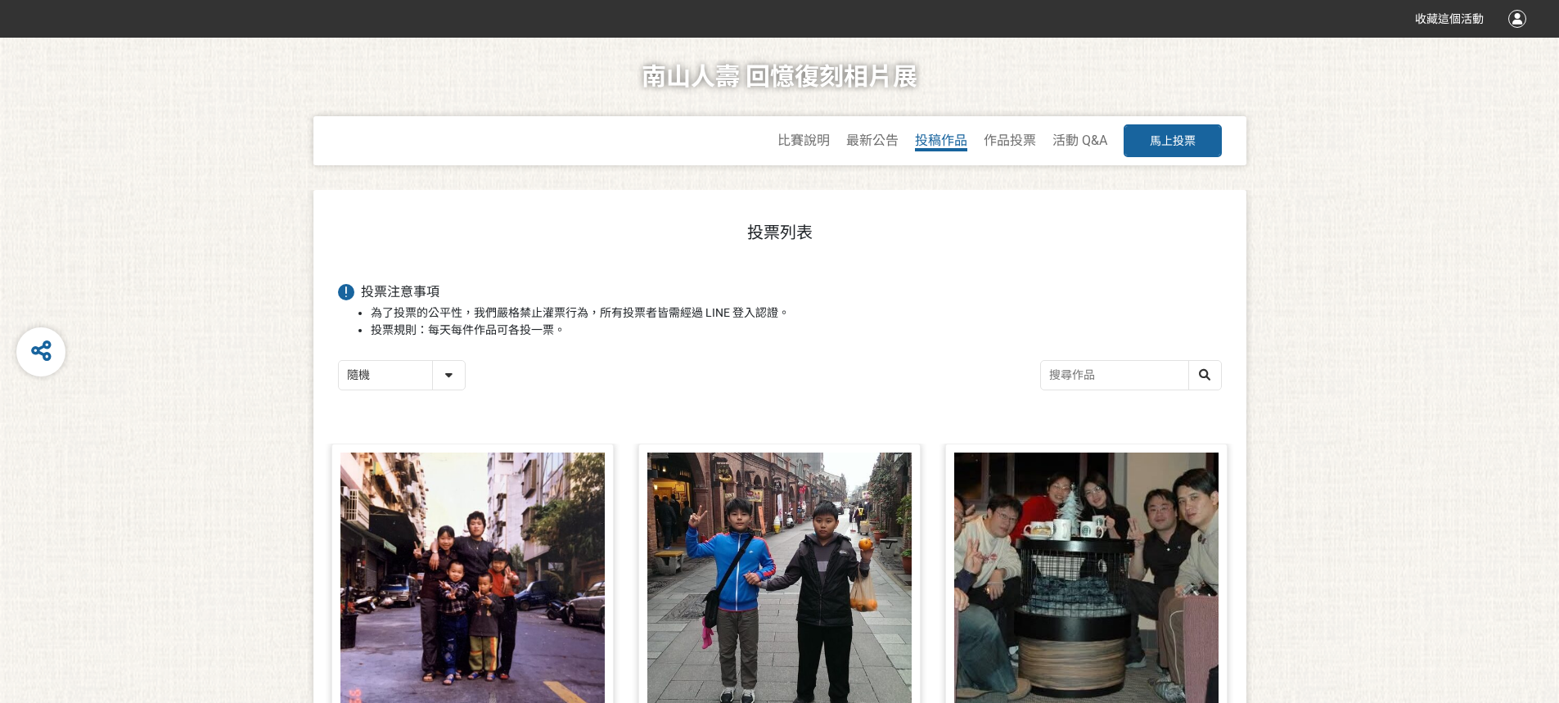
click at [601, 133] on span "投稿作品" at bounding box center [941, 141] width 52 height 16
